Goal: Task Accomplishment & Management: Complete application form

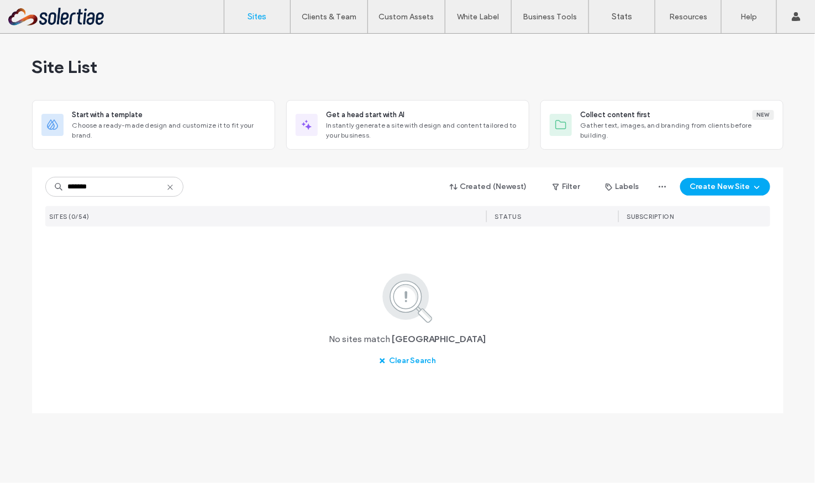
type input "********"
type input "*"
type input "*****"
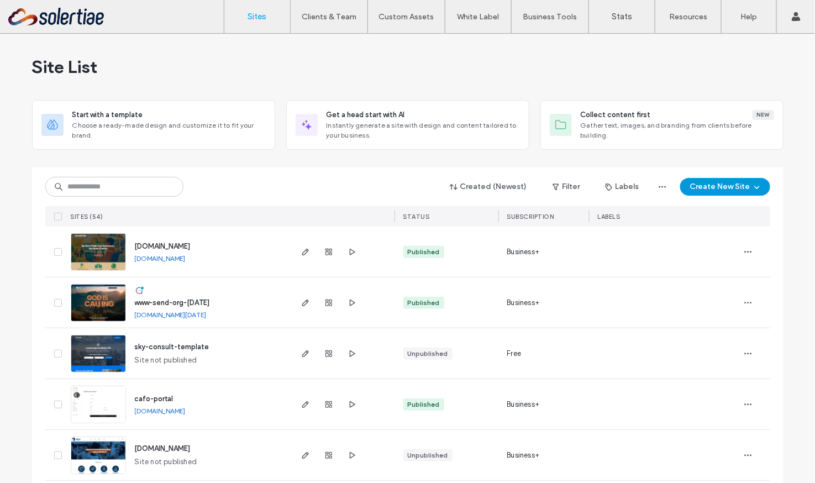
click at [704, 190] on button "Create New Site" at bounding box center [726, 187] width 90 height 18
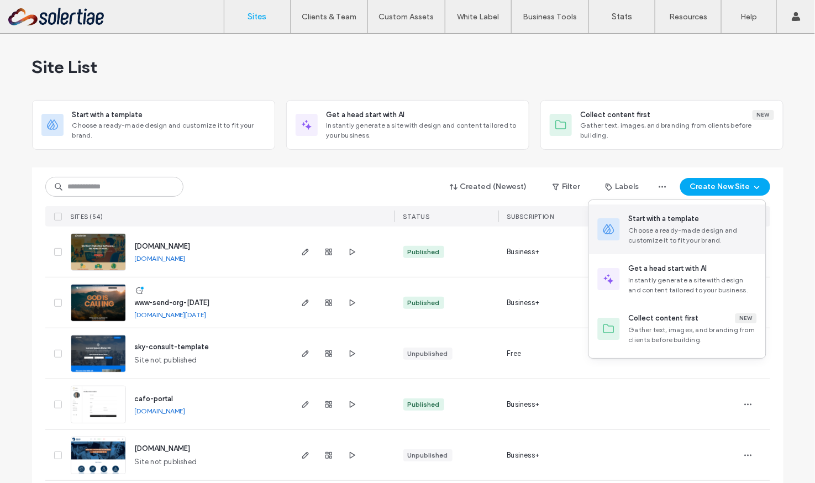
click at [683, 222] on div "Start with a template" at bounding box center [664, 218] width 71 height 11
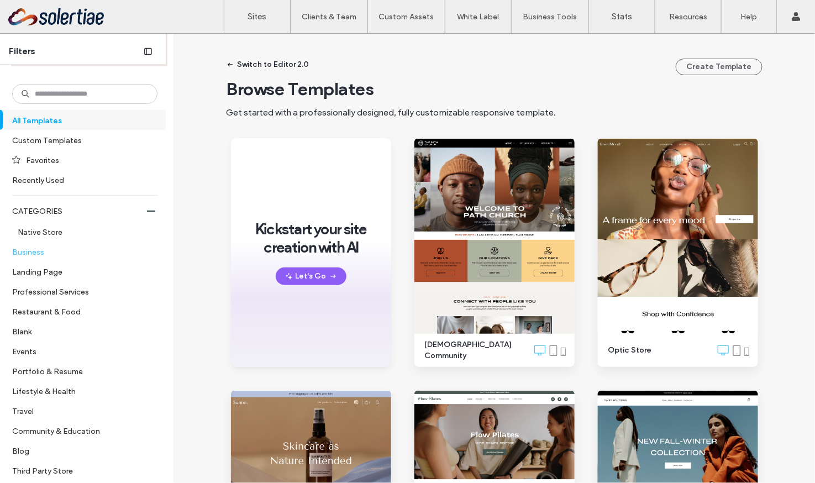
scroll to position [257, 0]
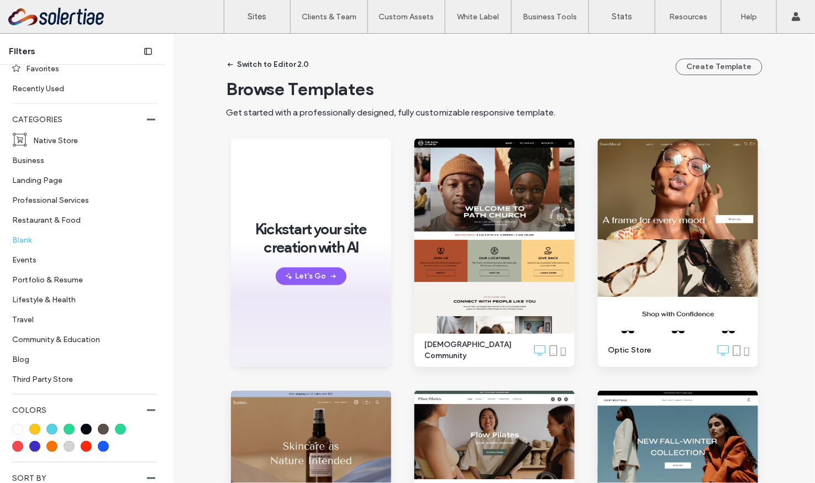
click at [30, 240] on label "Blank" at bounding box center [80, 239] width 136 height 19
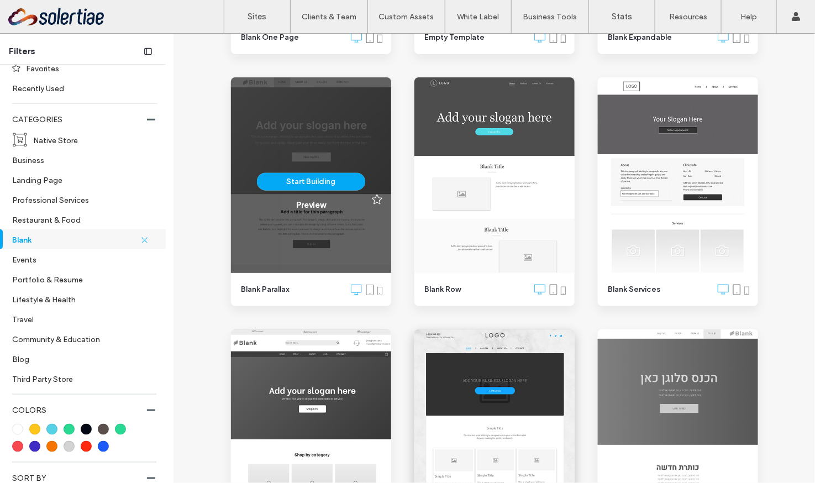
scroll to position [555, 0]
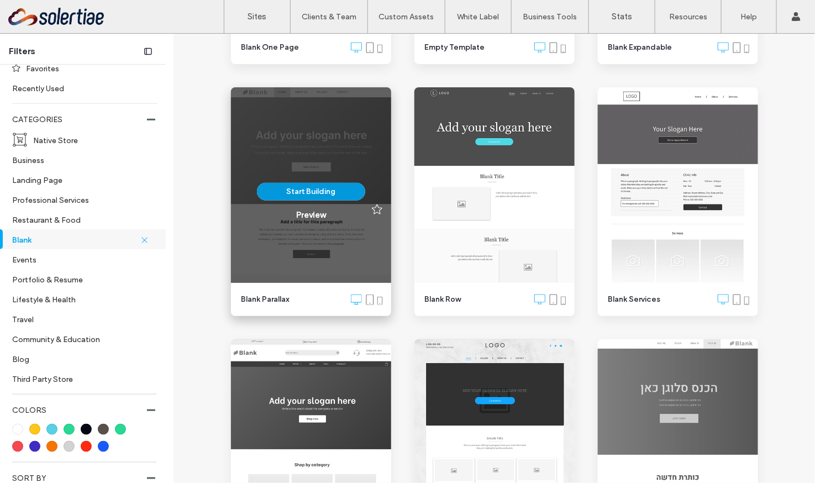
click at [318, 192] on button "Start Building" at bounding box center [311, 192] width 108 height 18
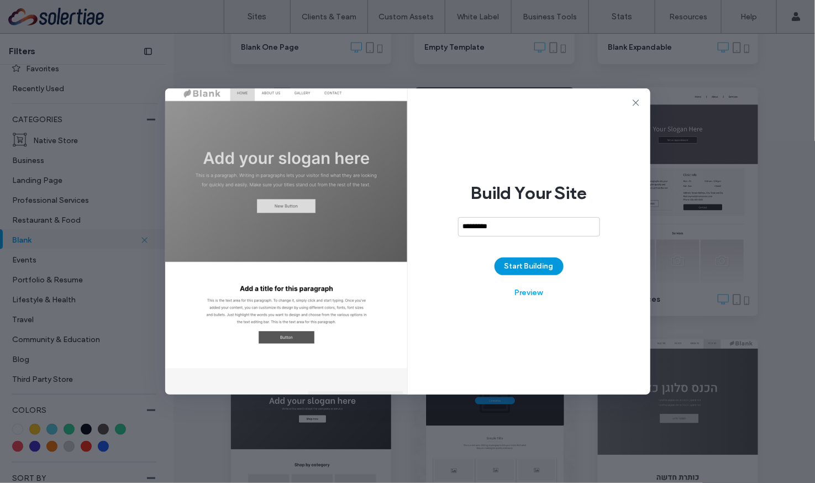
type input "*********"
click at [542, 268] on button "Start Building" at bounding box center [529, 267] width 69 height 18
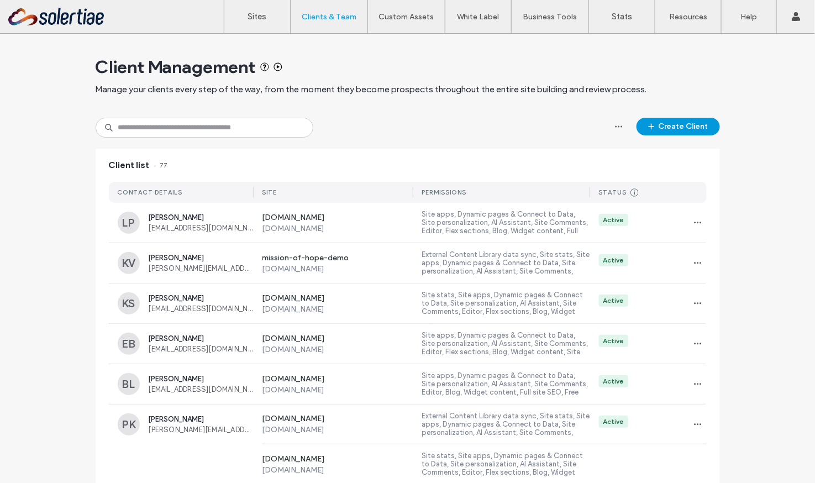
click at [663, 130] on button "Create Client" at bounding box center [678, 127] width 83 height 18
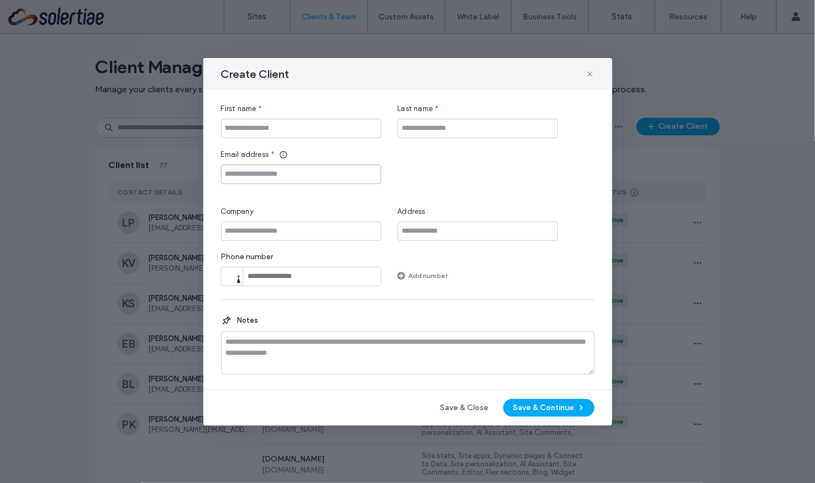
click at [305, 165] on input "Email address" at bounding box center [301, 174] width 160 height 19
paste input "**********"
type input "**********"
click at [284, 130] on input "First name" at bounding box center [301, 128] width 160 height 19
type input "******"
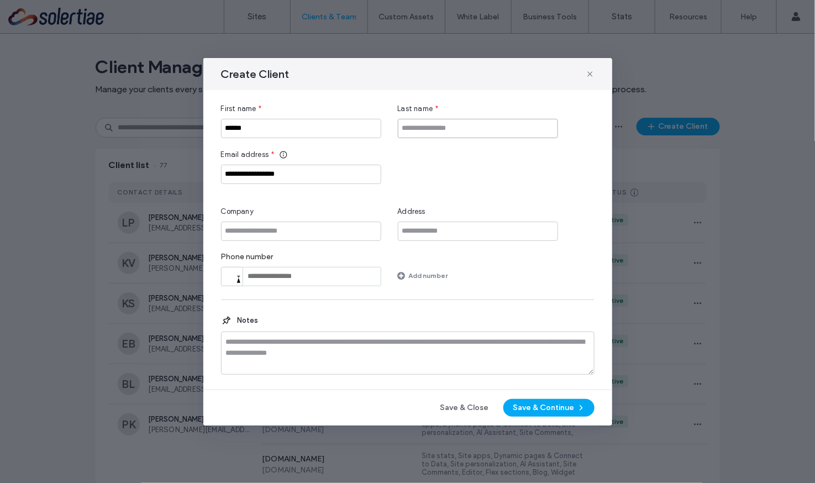
click at [411, 130] on input "Last name" at bounding box center [478, 128] width 160 height 19
type input "*****"
click at [541, 406] on button "Save & Continue" at bounding box center [549, 408] width 91 height 18
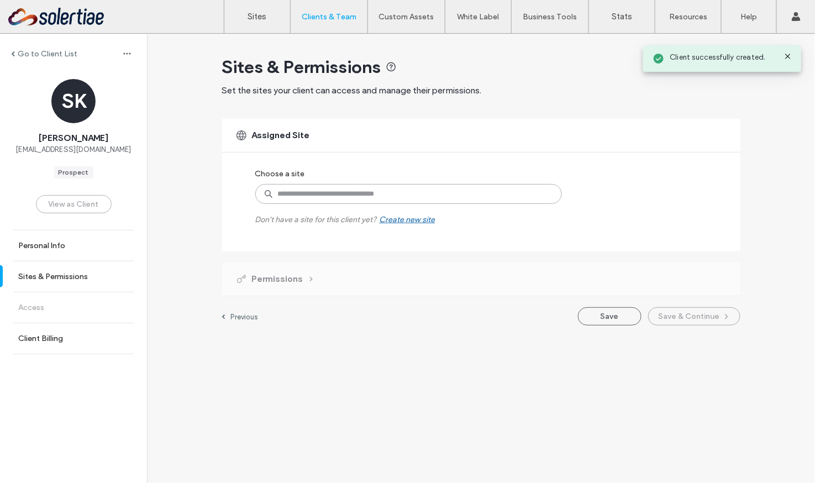
click at [302, 191] on input at bounding box center [408, 194] width 307 height 20
type input "****"
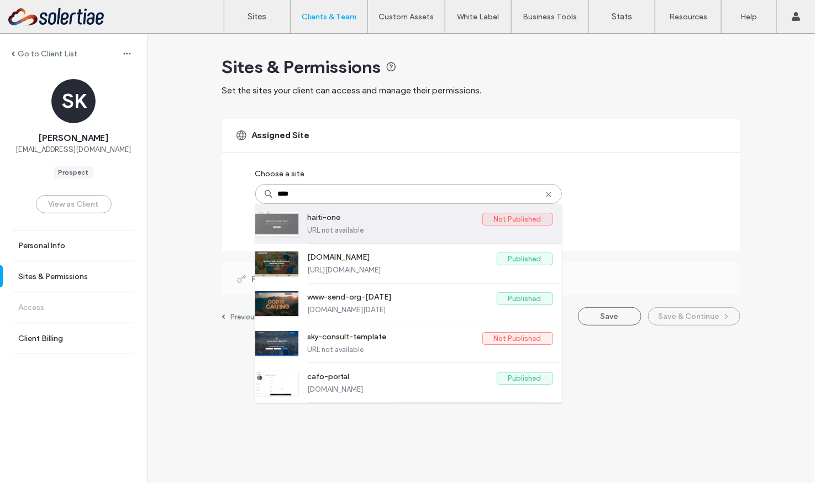
click at [349, 223] on label "haiti-one" at bounding box center [395, 219] width 175 height 13
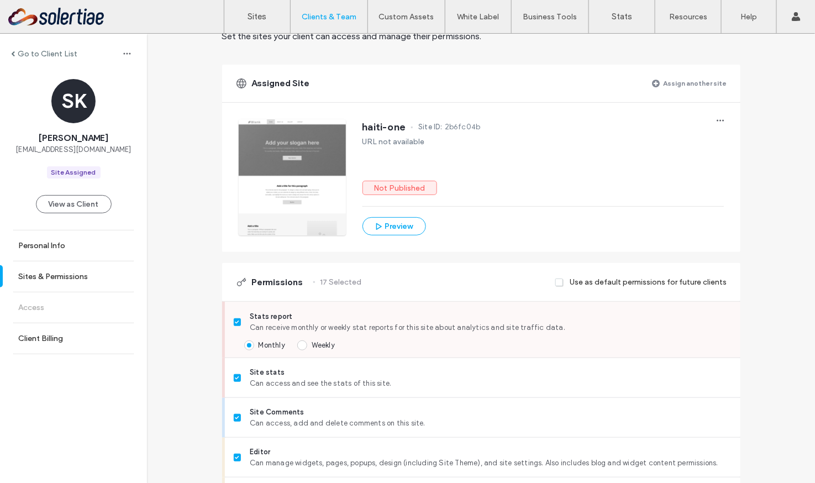
scroll to position [164, 0]
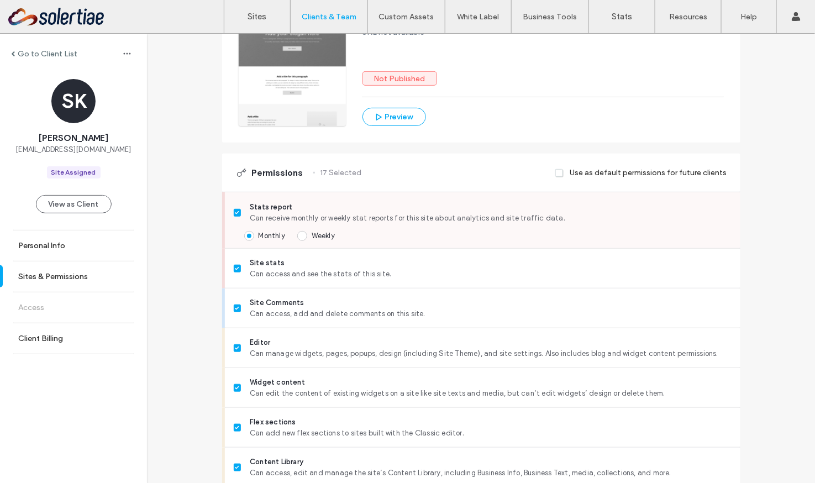
click at [324, 235] on span "Weekly" at bounding box center [323, 236] width 23 height 8
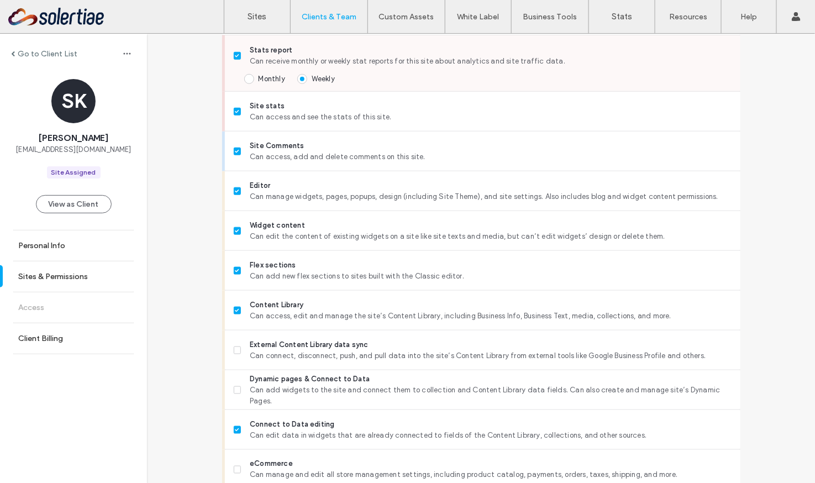
scroll to position [380, 0]
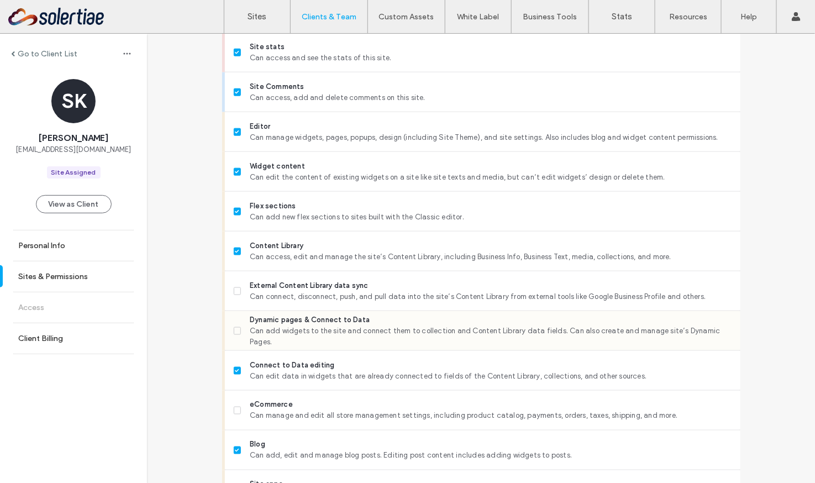
click at [323, 331] on span "Can add widgets to the site and connect them to collection and Content Library …" at bounding box center [491, 337] width 482 height 22
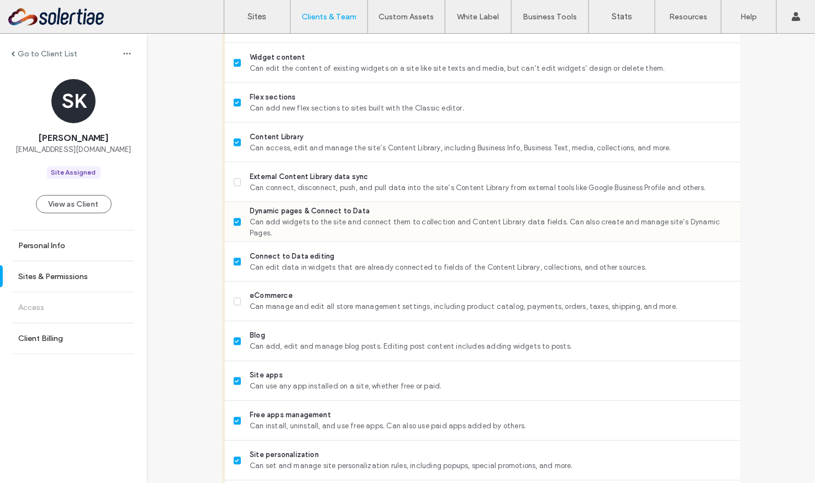
scroll to position [489, 0]
click at [306, 296] on span "eCommerce" at bounding box center [491, 295] width 482 height 11
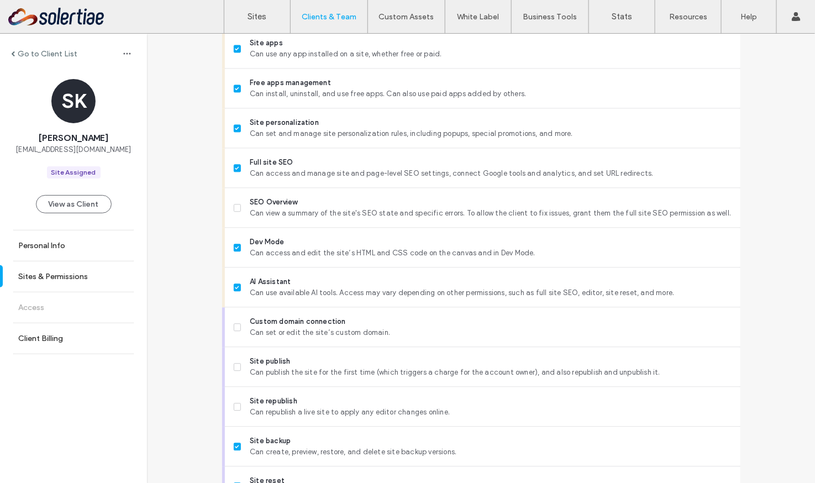
scroll to position [822, 0]
click at [297, 211] on span "Can view a summary of the site's SEO state and specific errors. To allow the cl…" at bounding box center [491, 212] width 482 height 11
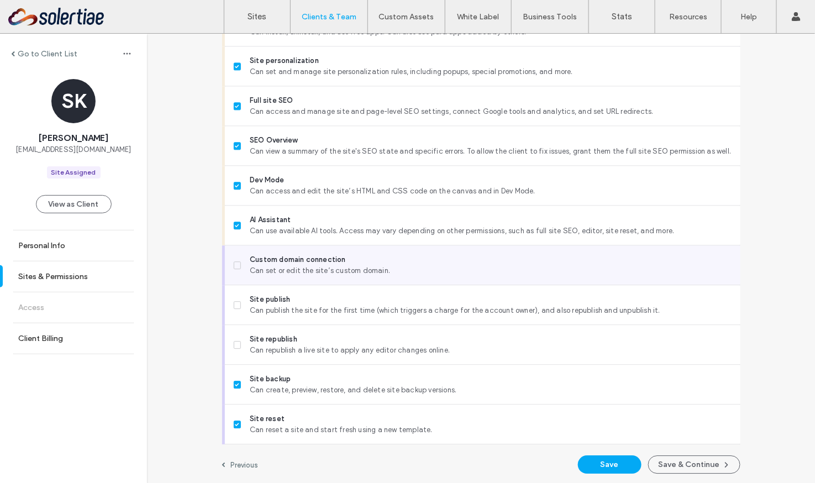
click at [298, 258] on span "Custom domain connection" at bounding box center [491, 259] width 482 height 11
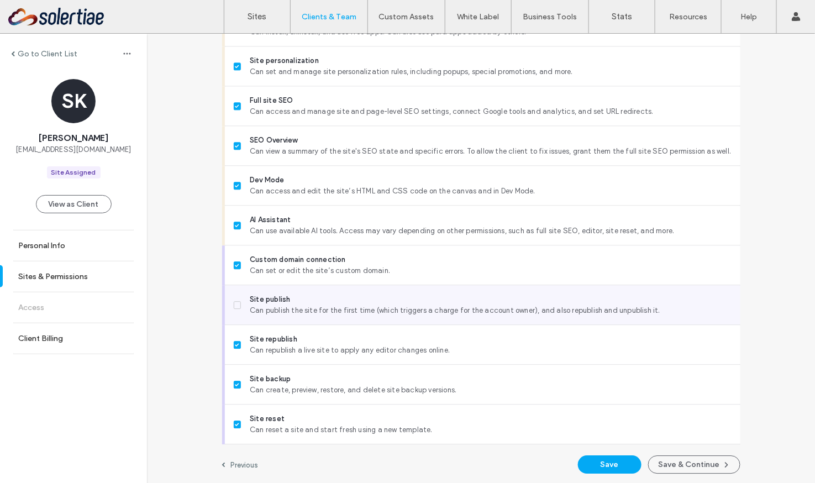
click at [298, 297] on span "Site publish" at bounding box center [491, 299] width 482 height 11
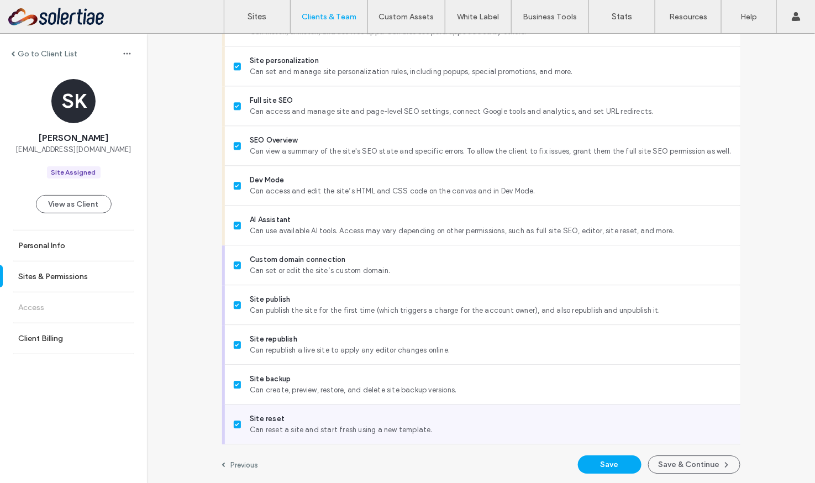
click at [299, 416] on span "Site reset" at bounding box center [491, 419] width 482 height 11
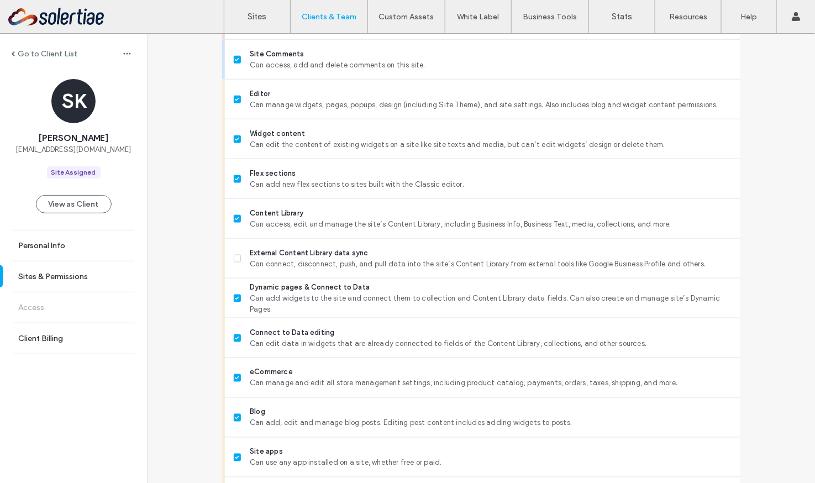
scroll to position [410, 0]
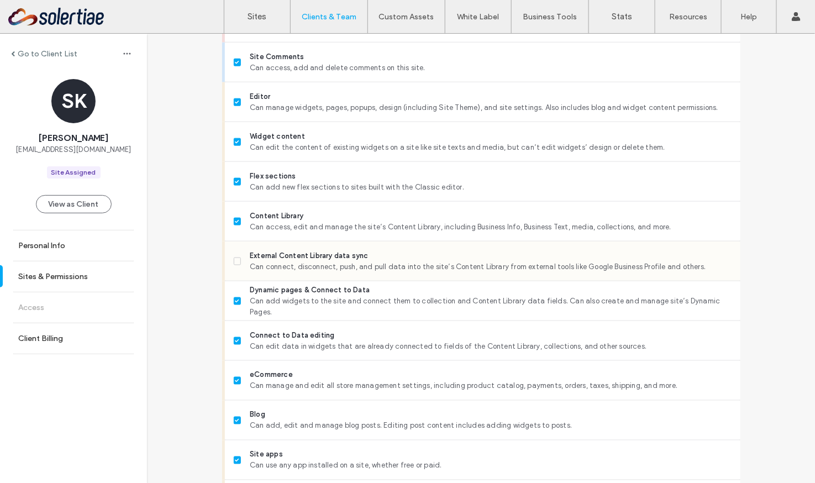
click at [438, 273] on div "External Content Library data sync Can connect, disconnect, push, and pull data…" at bounding box center [487, 261] width 507 height 39
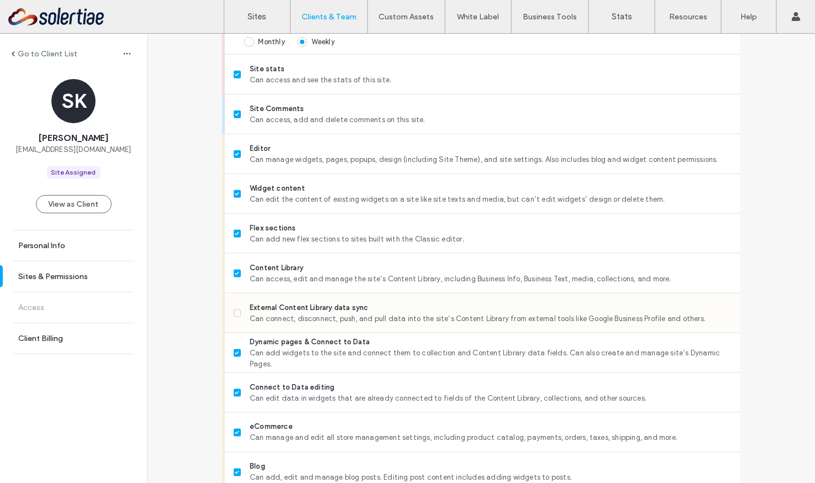
click at [234, 317] on label "External Content Library data sync Can connect, disconnect, push, and pull data…" at bounding box center [483, 313] width 498 height 22
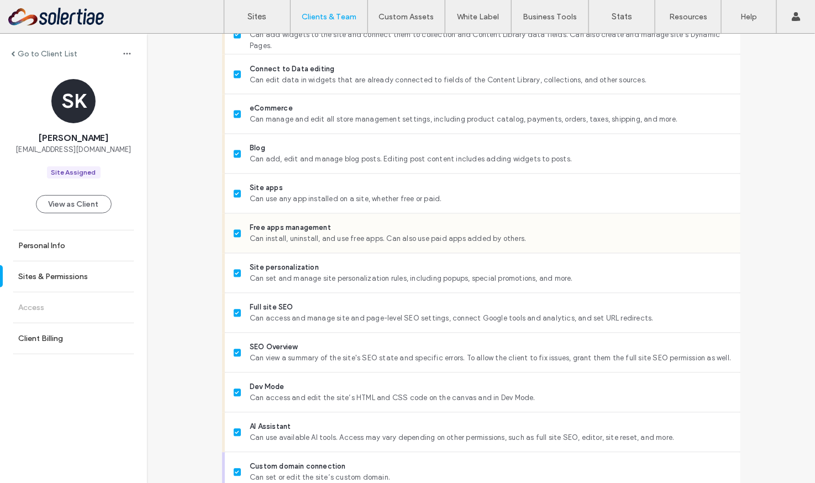
scroll to position [883, 0]
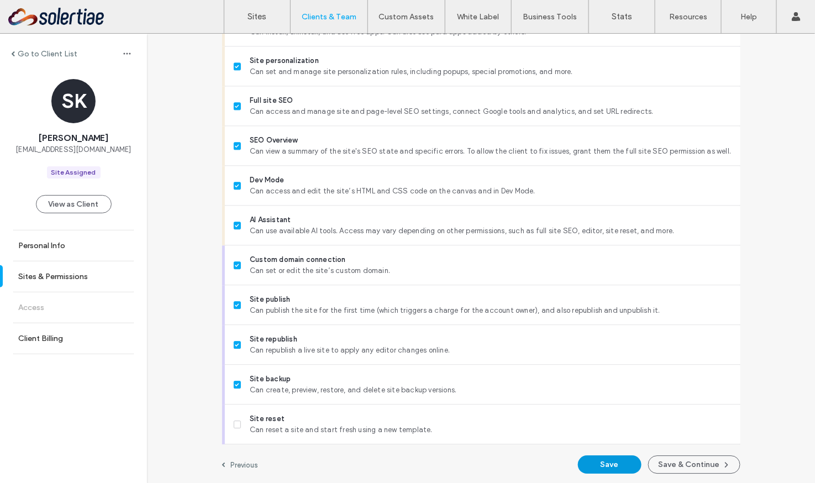
click at [627, 467] on button "Save" at bounding box center [610, 465] width 64 height 18
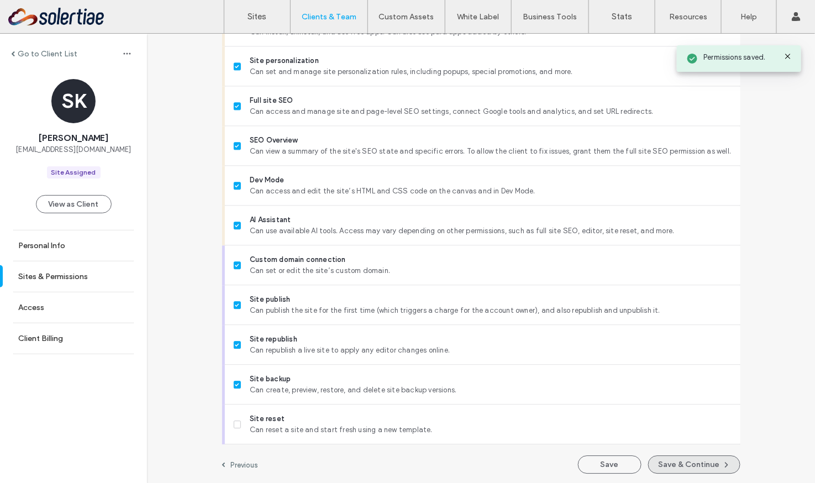
click at [665, 458] on button "Save & Continue" at bounding box center [694, 465] width 92 height 18
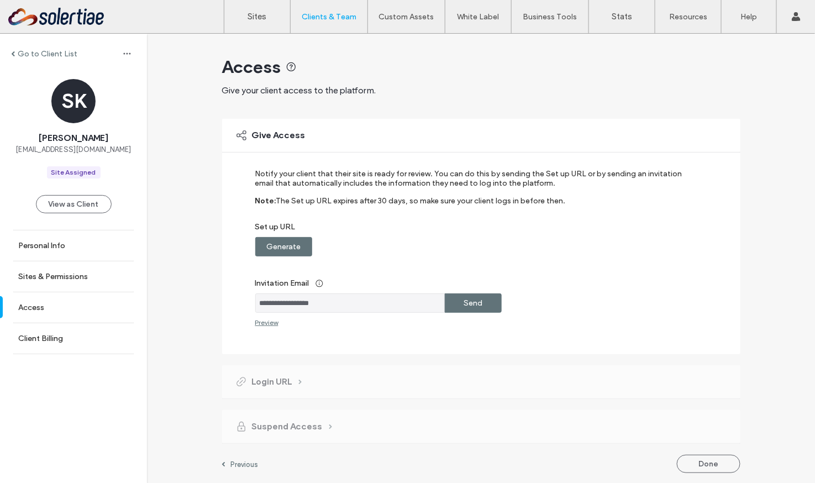
click at [468, 300] on label "Send" at bounding box center [473, 303] width 19 height 20
